Goal: Task Accomplishment & Management: Use online tool/utility

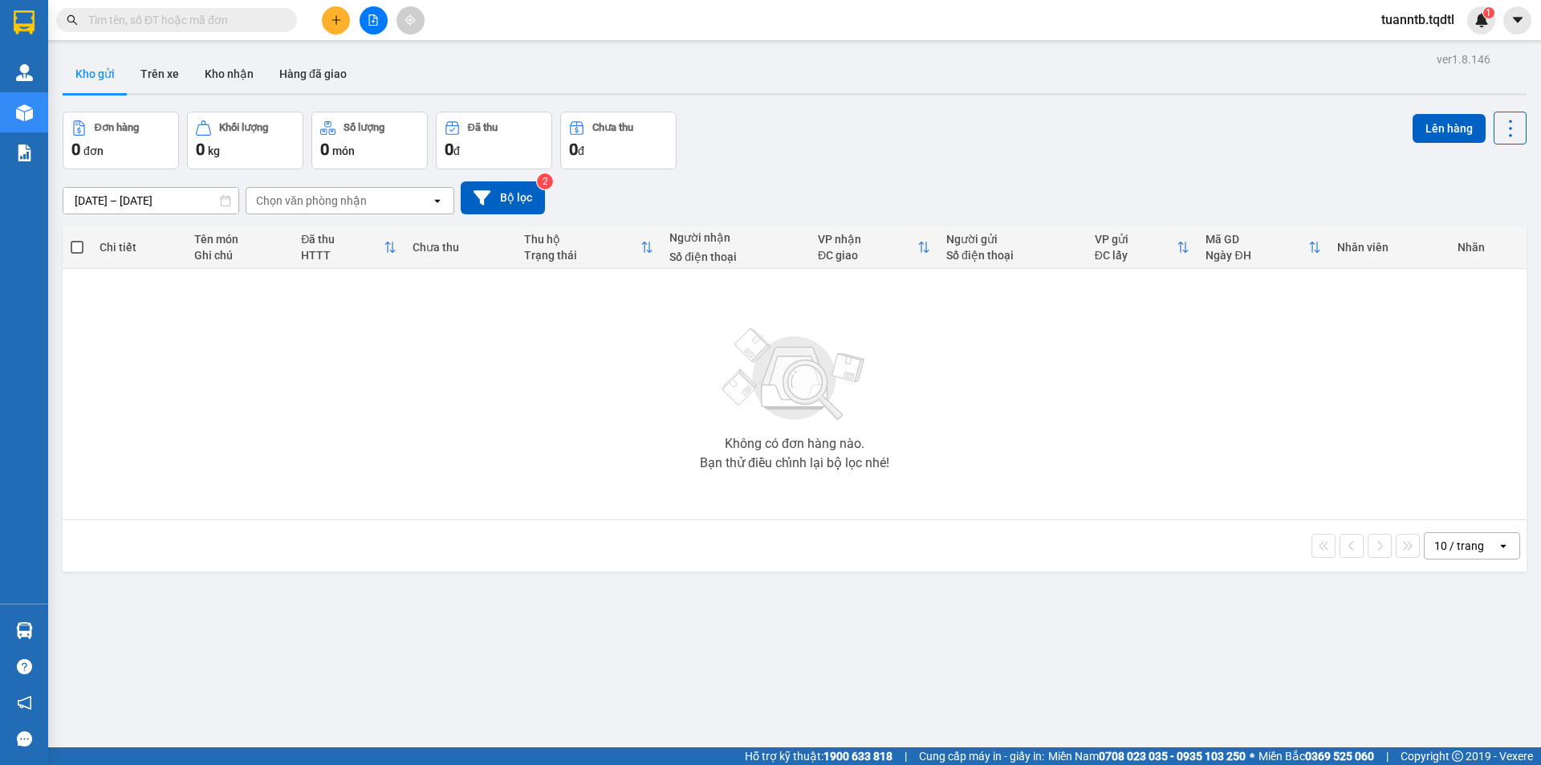
click at [380, 18] on button at bounding box center [373, 20] width 28 height 28
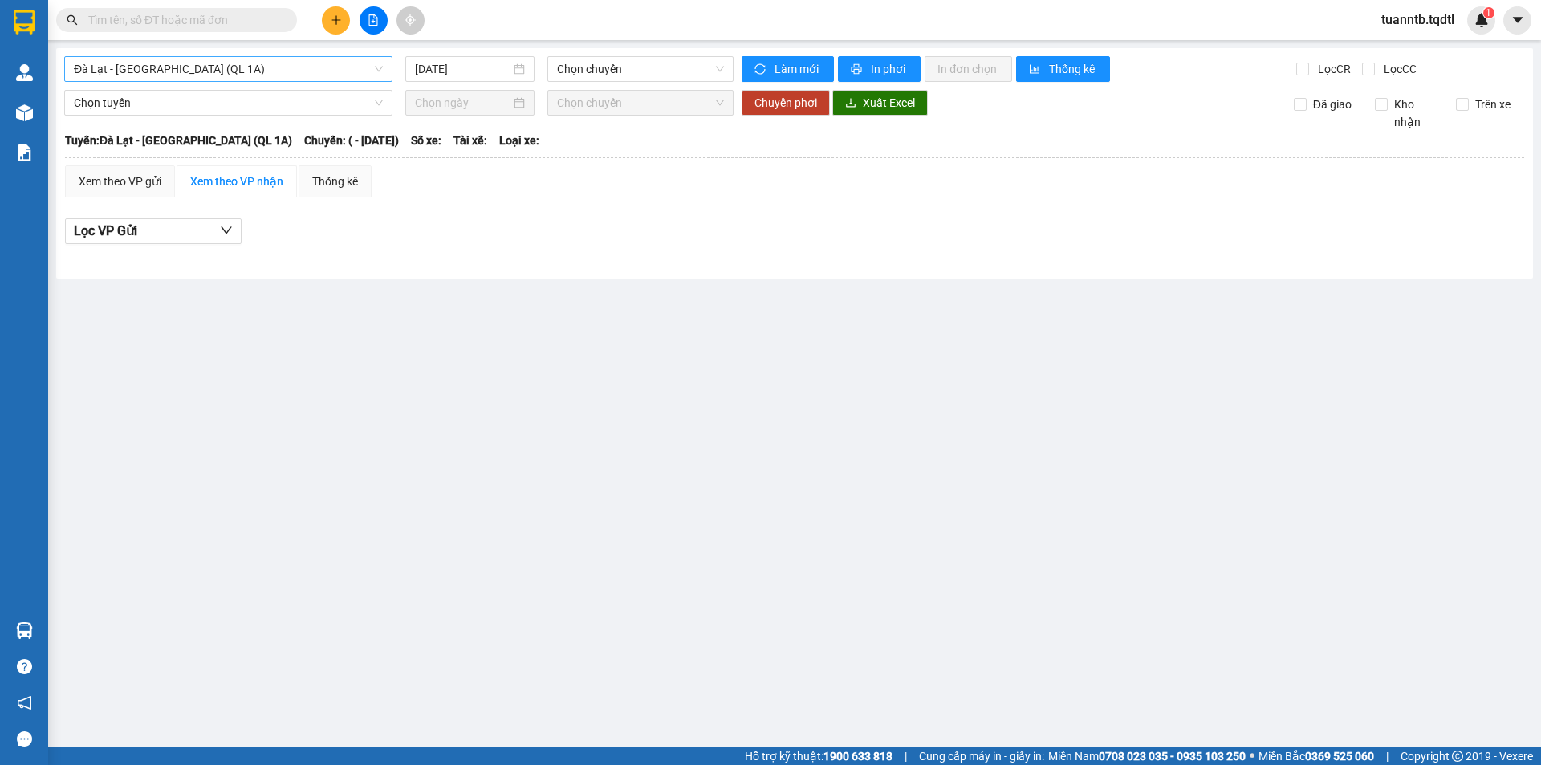
click at [141, 74] on span "Đà Lạt - [GEOGRAPHIC_DATA] (QL 1A)" at bounding box center [228, 69] width 309 height 24
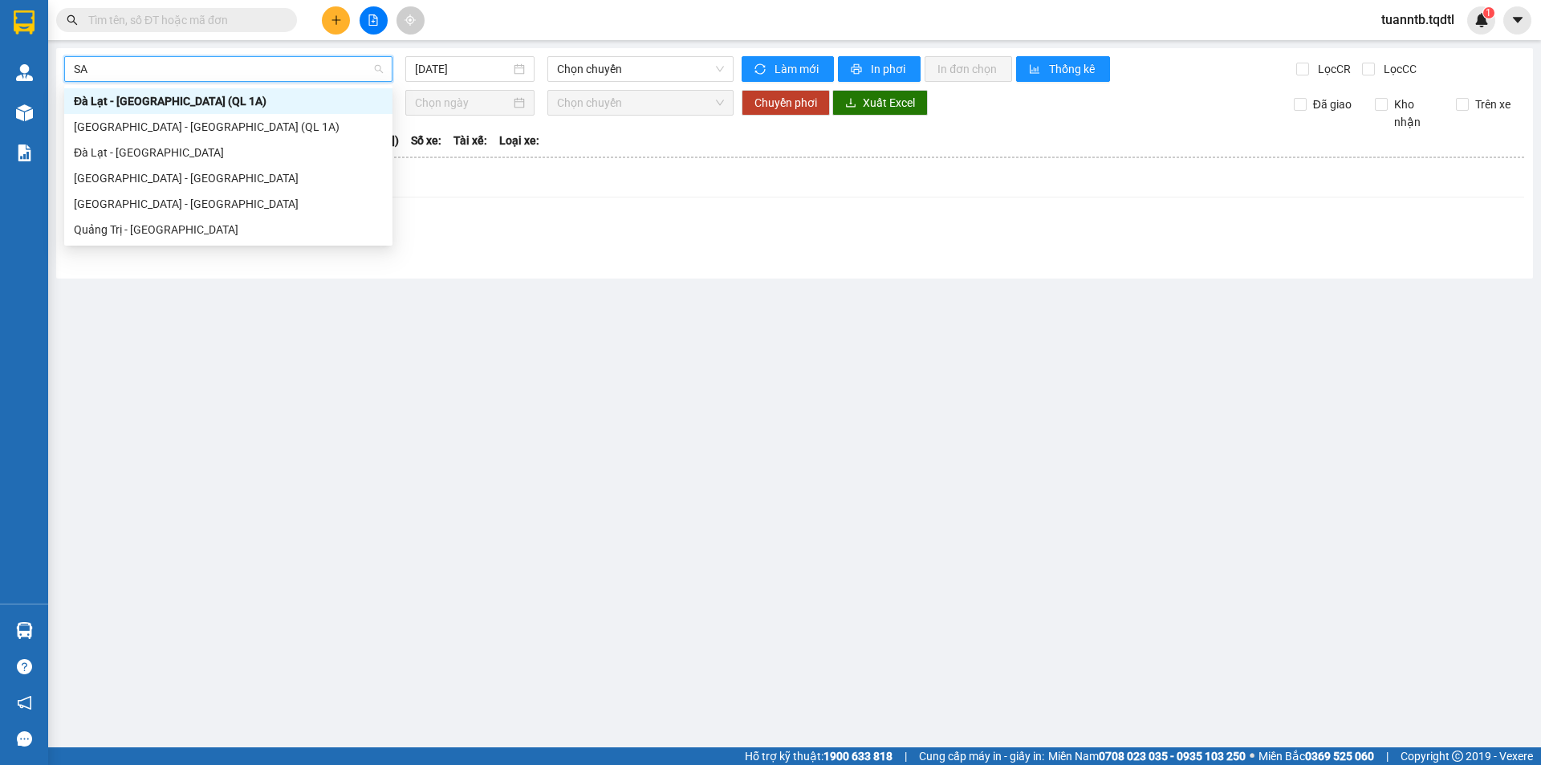
type input "SAI"
click at [181, 171] on div "[GEOGRAPHIC_DATA] - [GEOGRAPHIC_DATA]" at bounding box center [228, 178] width 309 height 18
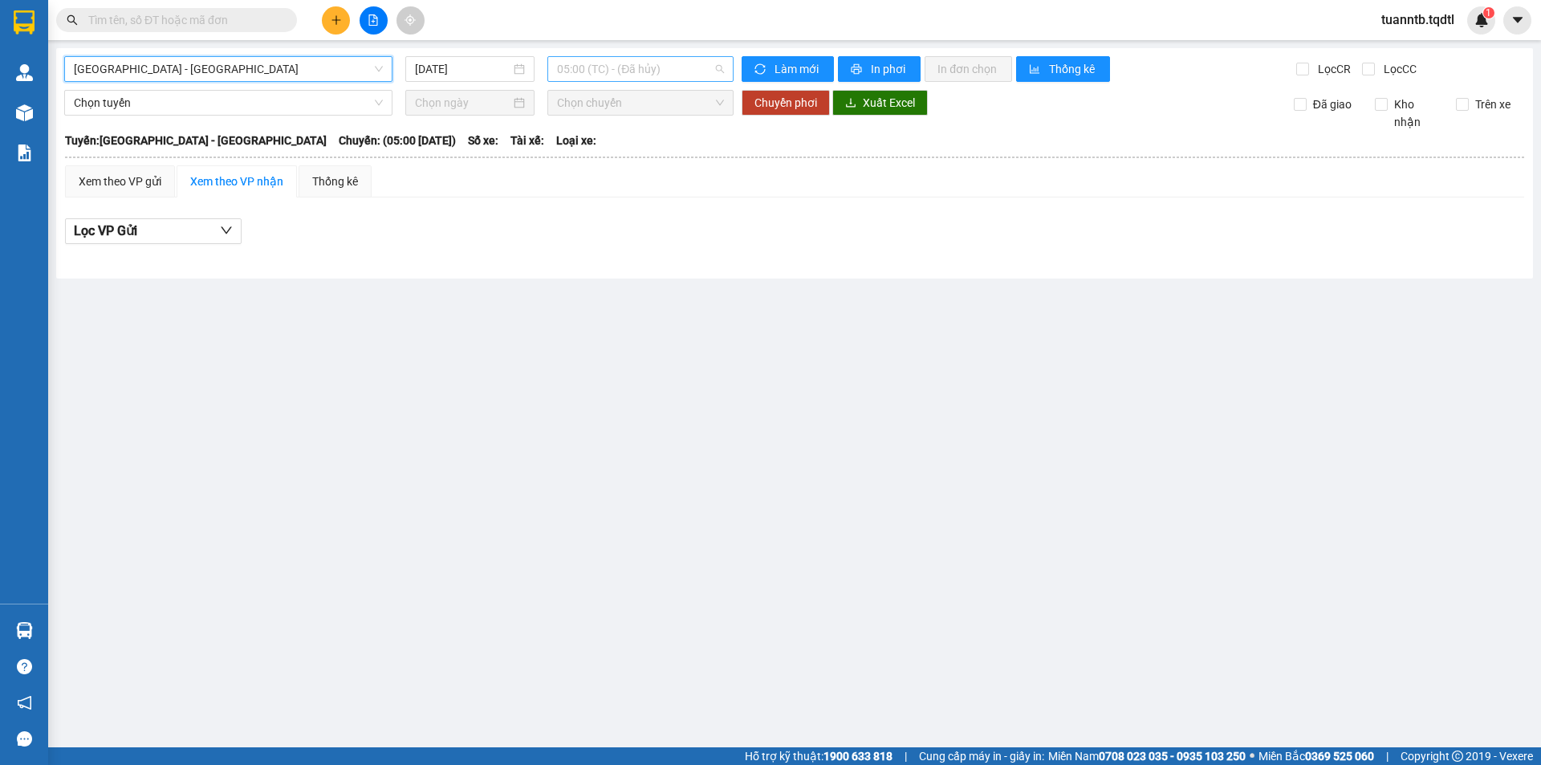
click at [590, 78] on span "05:00 (TC) - (Đã hủy)" at bounding box center [640, 69] width 167 height 24
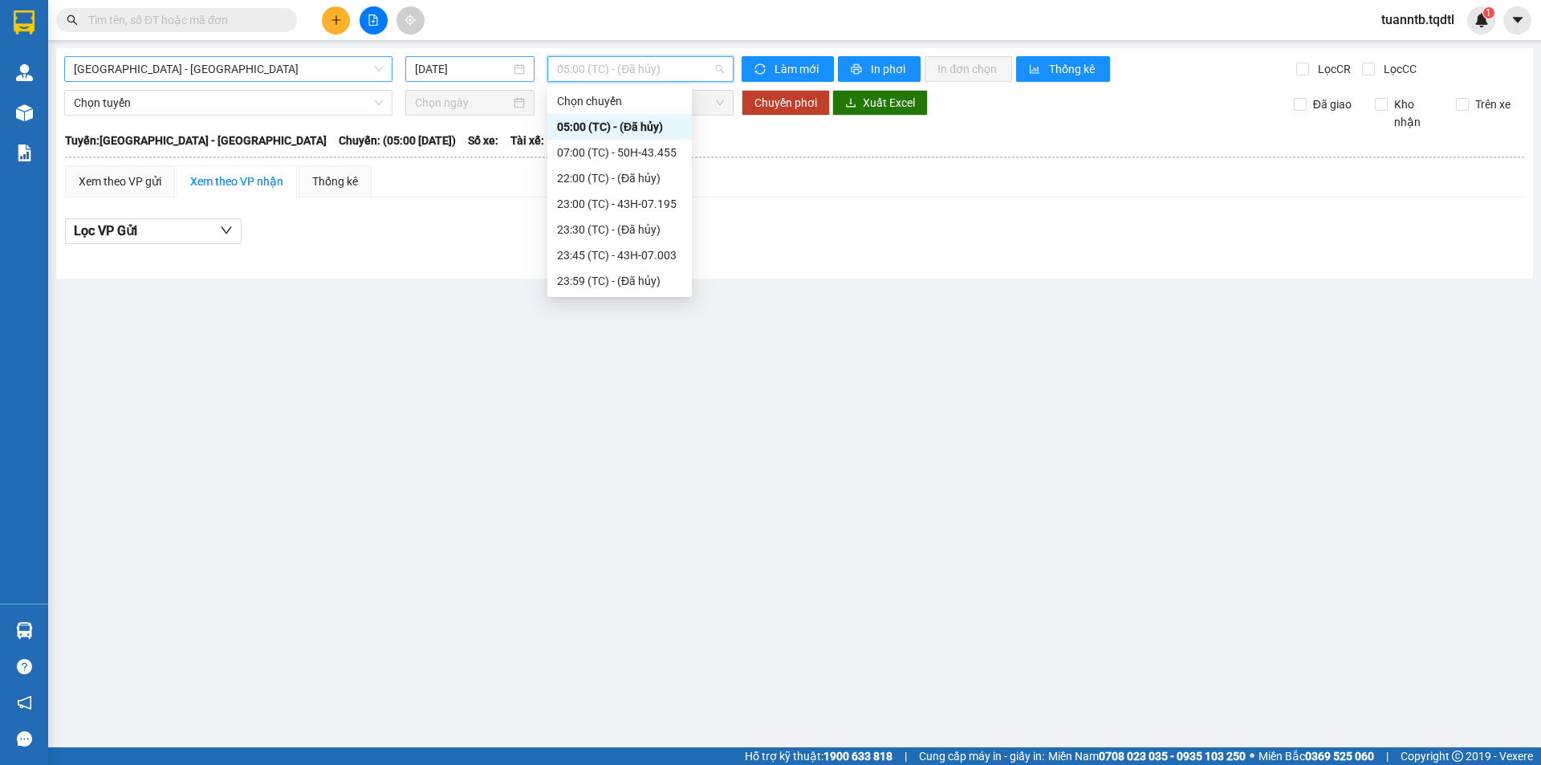
click at [438, 68] on input "[DATE]" at bounding box center [462, 69] width 95 height 18
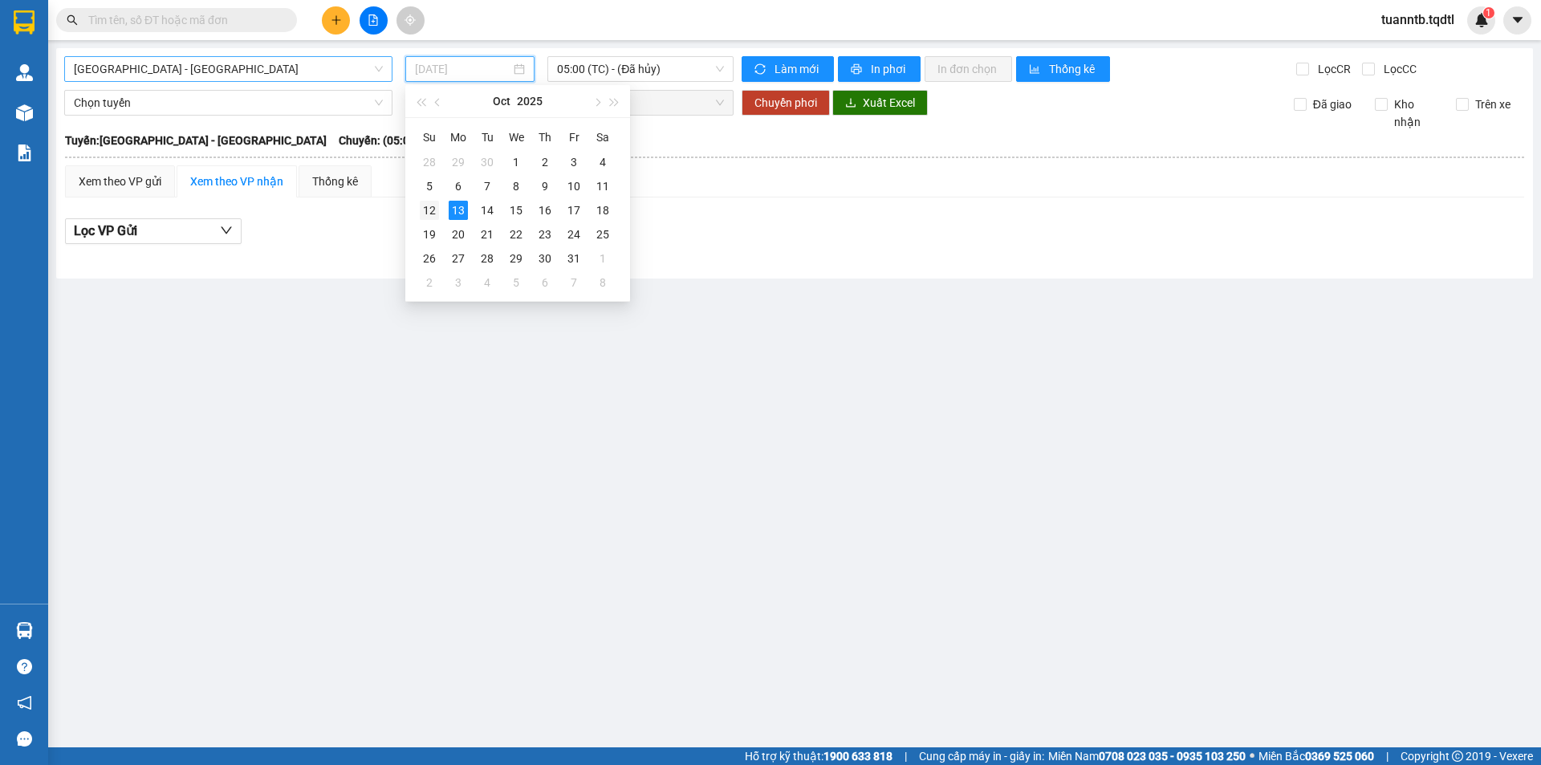
click at [436, 209] on div "12" at bounding box center [429, 210] width 19 height 19
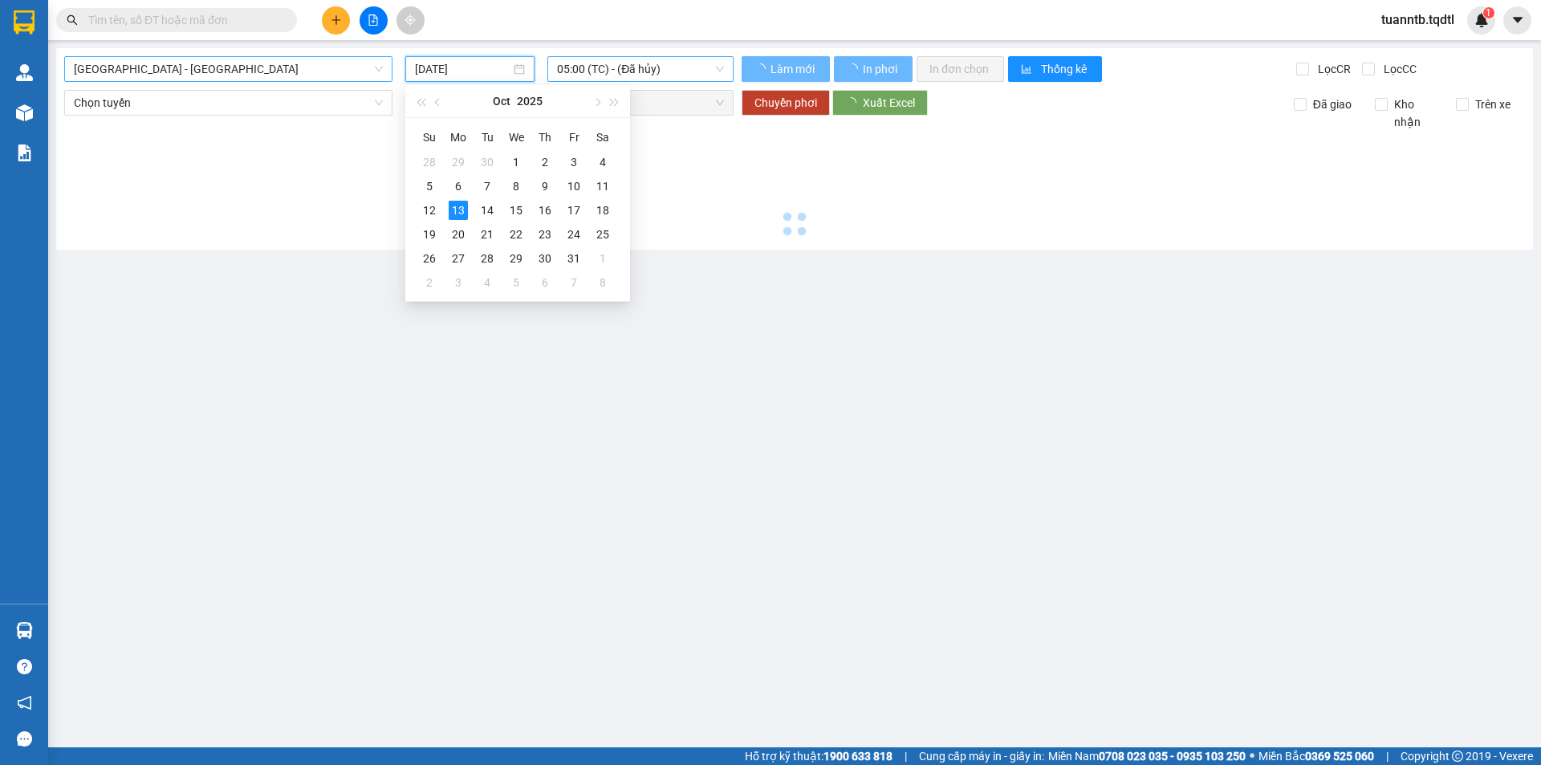
type input "[DATE]"
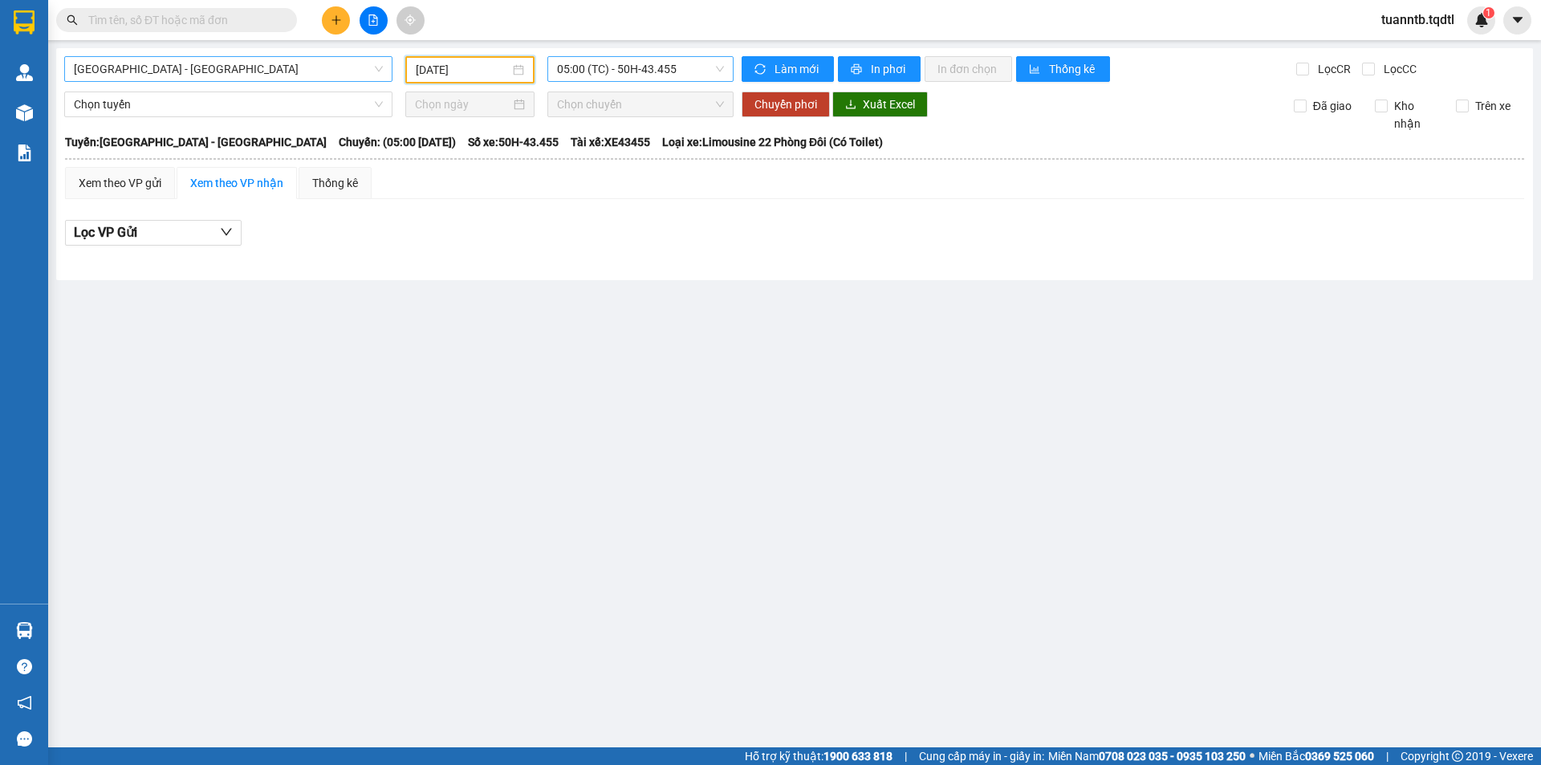
click at [688, 69] on span "05:00 (TC) - 50H-43.455" at bounding box center [640, 69] width 167 height 24
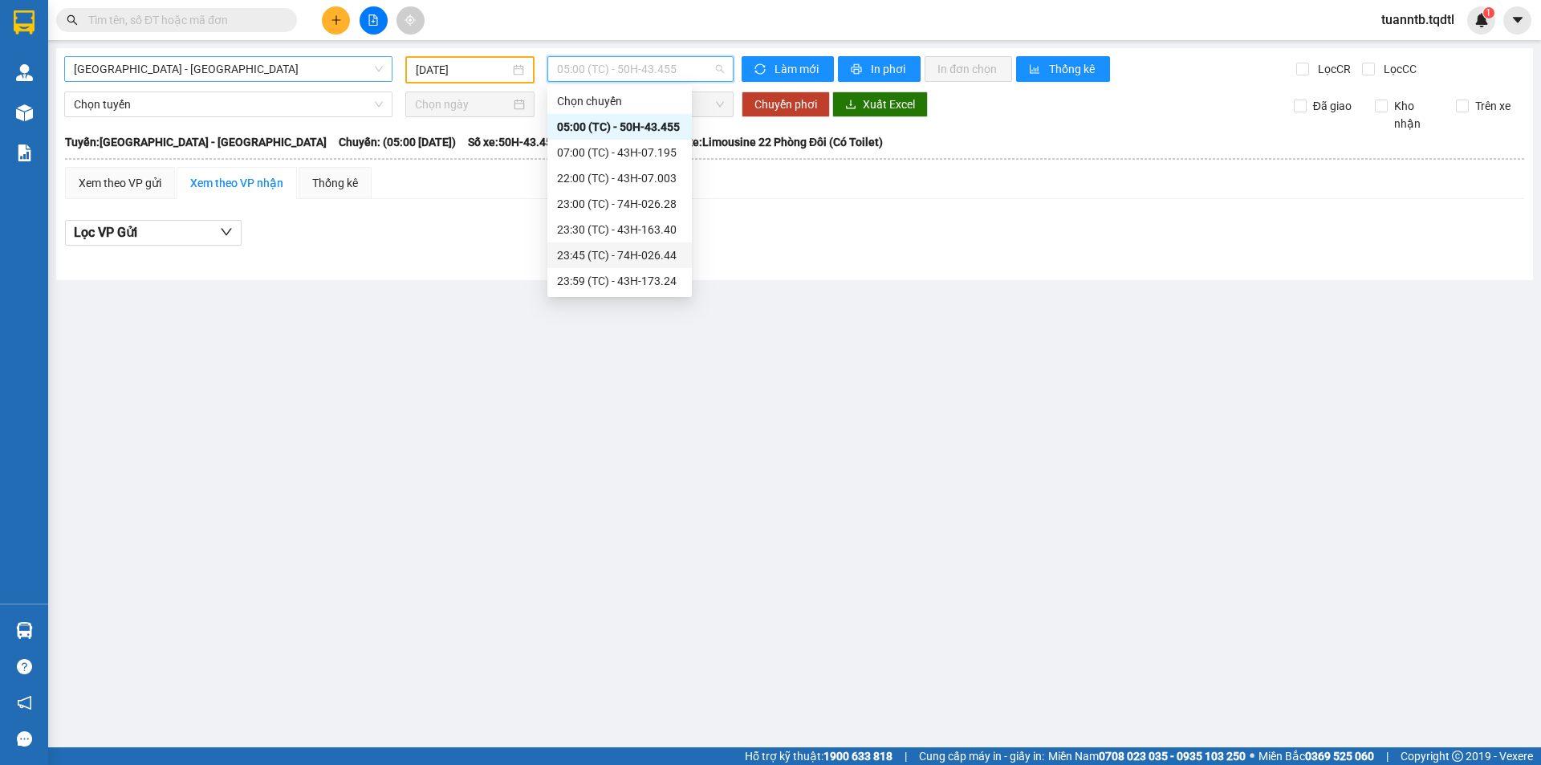
click at [652, 255] on div "23:45 (TC) - 74H-026.44" at bounding box center [619, 255] width 125 height 18
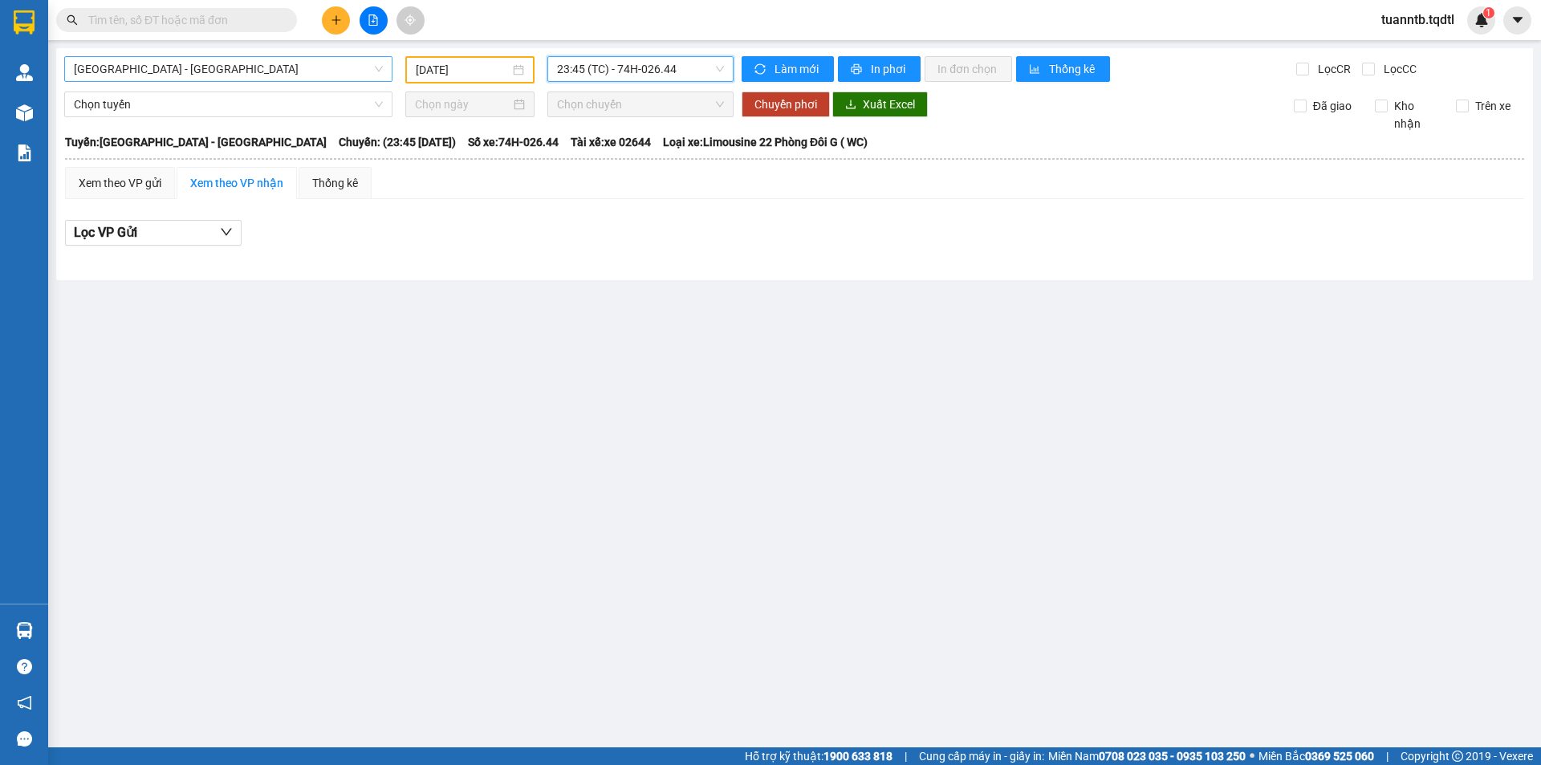
drag, startPoint x: 664, startPoint y: 67, endPoint x: 660, endPoint y: 75, distance: 8.6
click at [664, 65] on span "23:45 (TC) - 74H-026.44" at bounding box center [640, 69] width 167 height 24
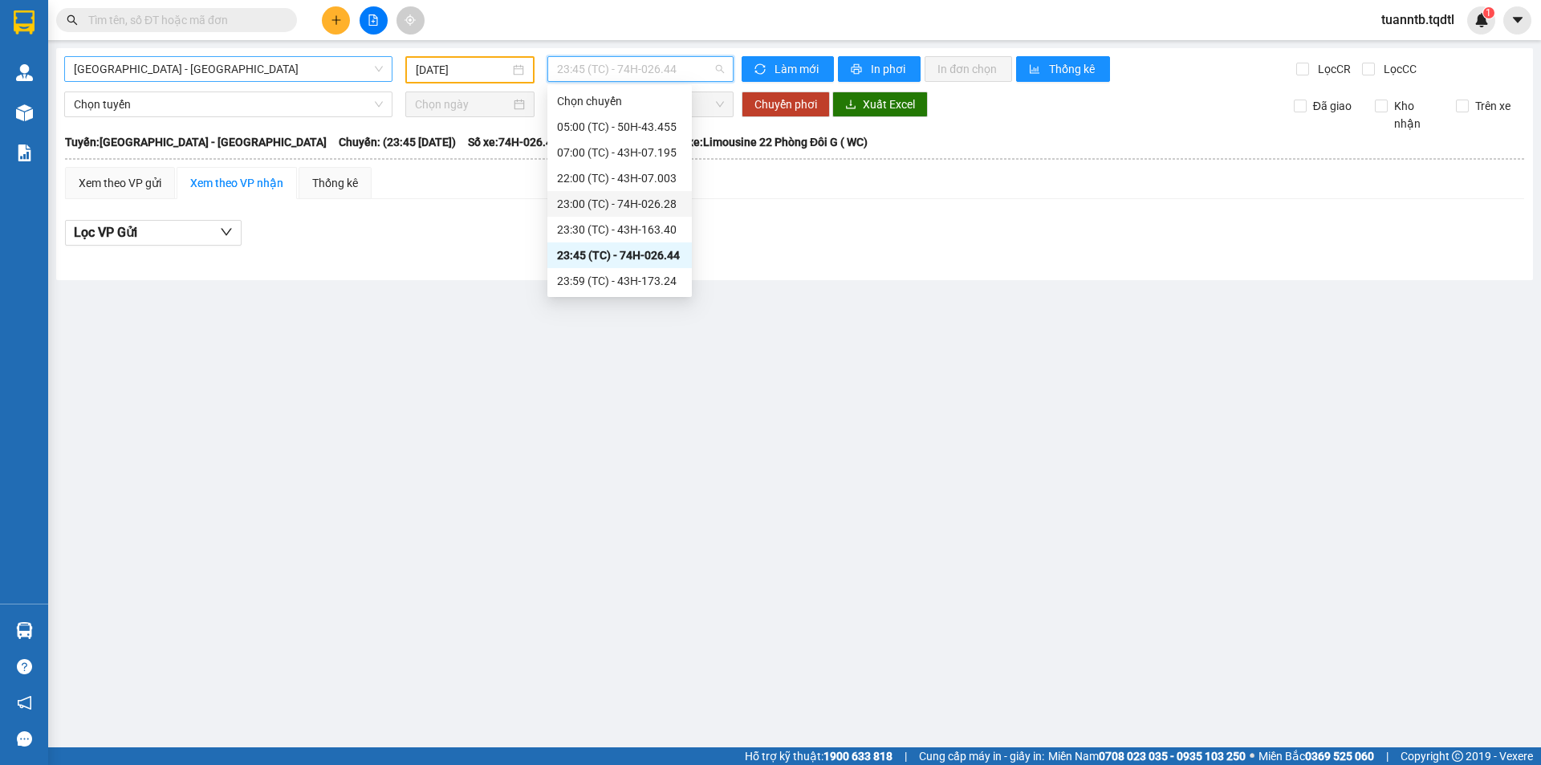
click at [660, 198] on div "23:00 (TC) - 74H-026.28" at bounding box center [619, 204] width 125 height 18
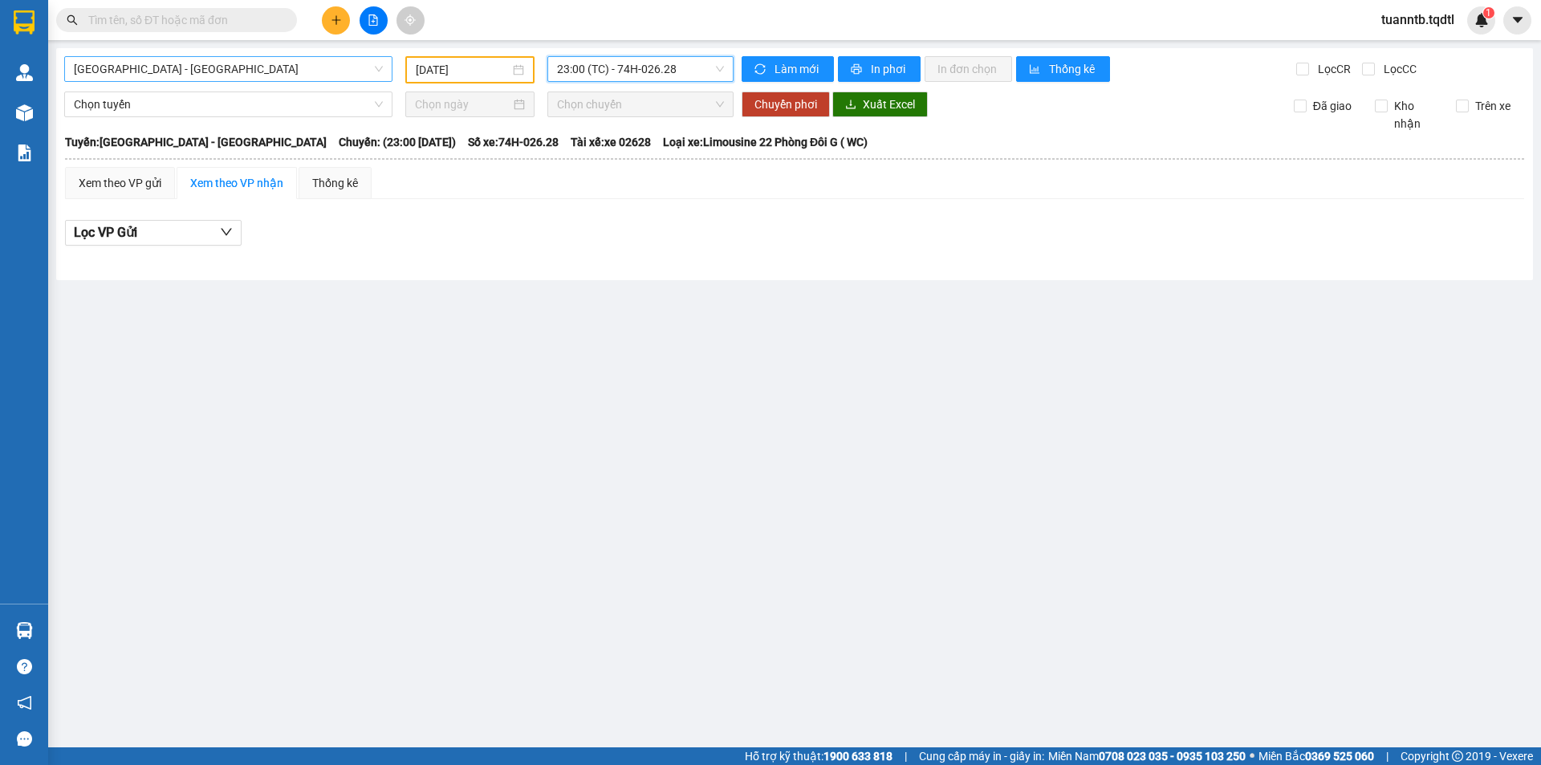
click at [653, 70] on span "23:00 (TC) - 74H-026.28" at bounding box center [640, 69] width 167 height 24
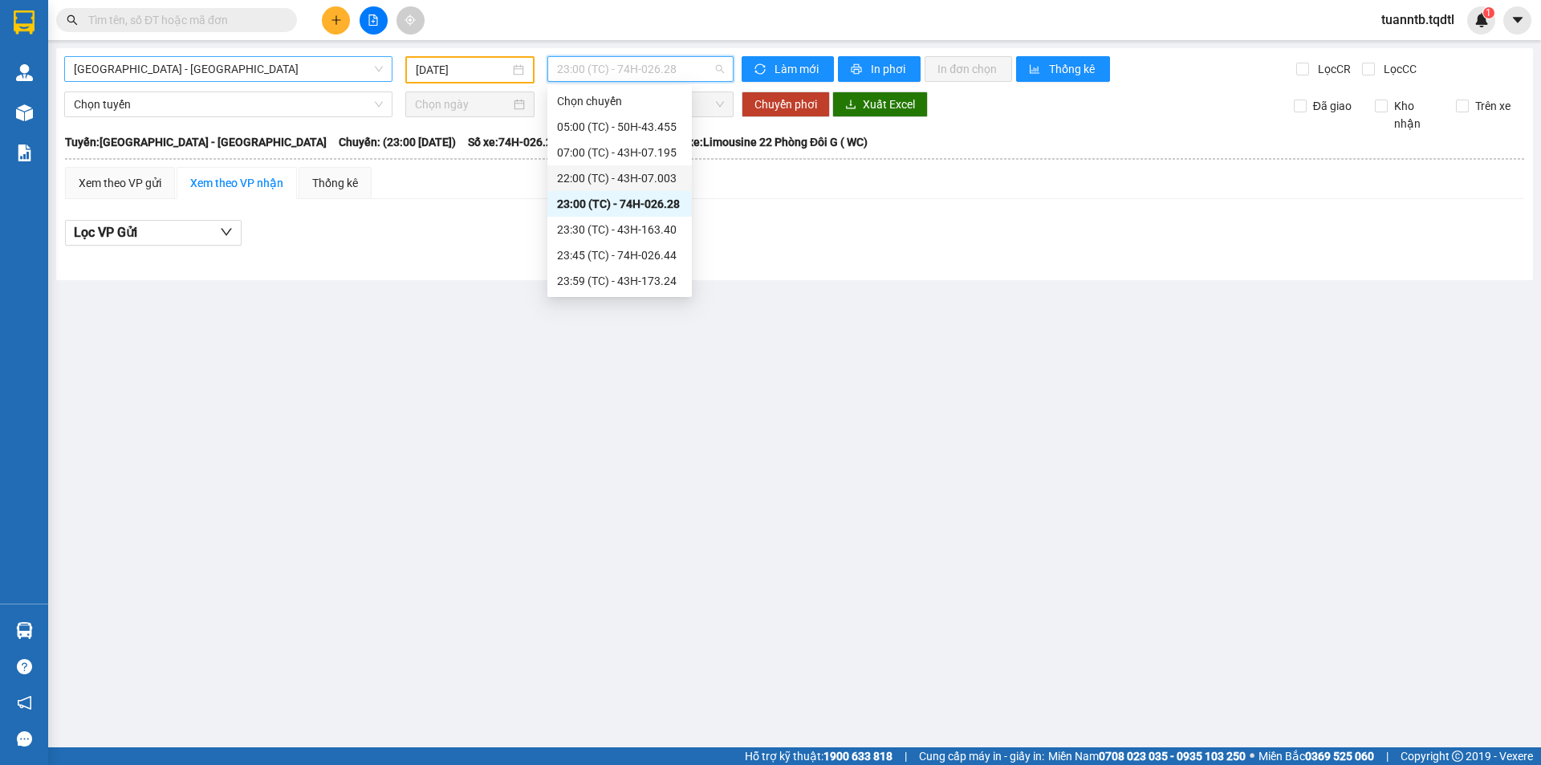
click at [656, 173] on div "22:00 (TC) - 43H-07.003" at bounding box center [619, 178] width 125 height 18
